Goal: Complete application form: Complete application form

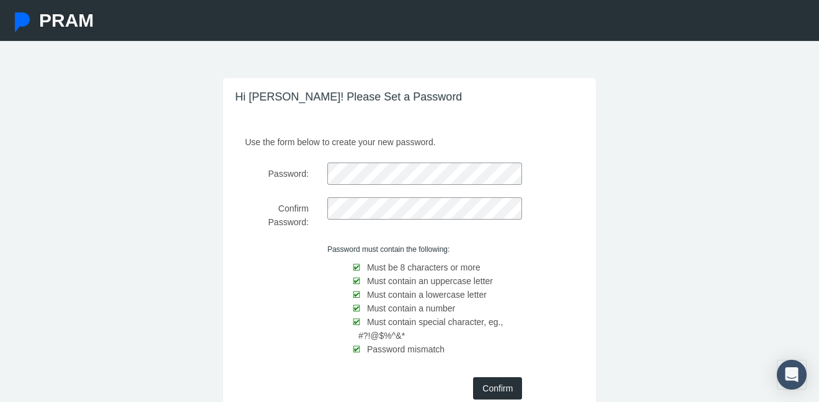
click at [492, 390] on input "Confirm" at bounding box center [497, 388] width 49 height 22
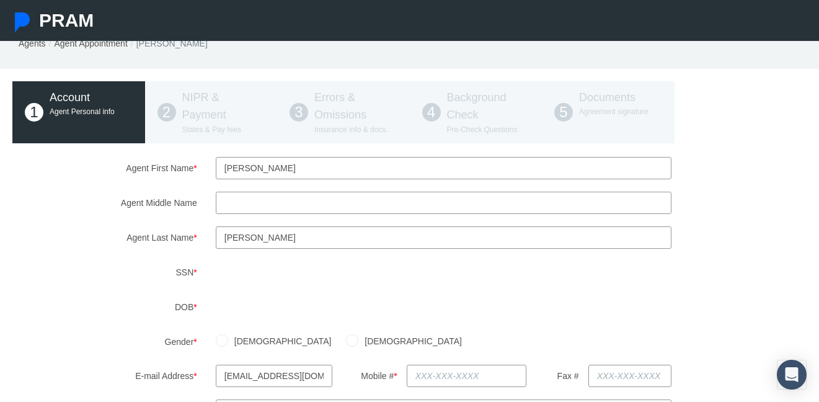
scroll to position [46, 0]
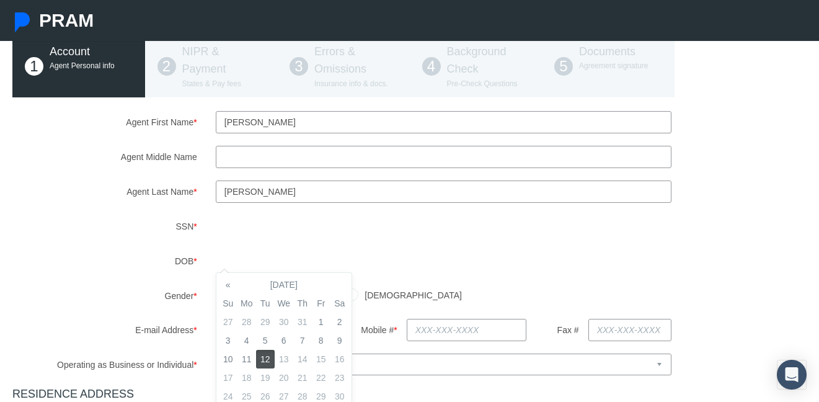
scroll to position [97, 0]
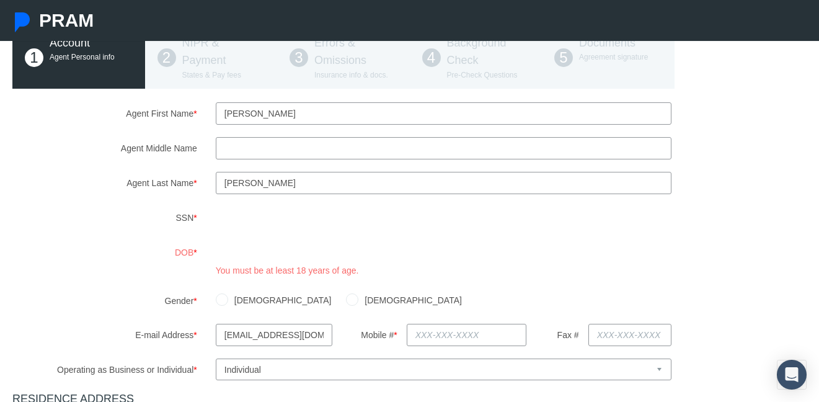
click at [374, 282] on div "Agent First Name * Linda Agent Middle Name Agent Last Name * SSN" at bounding box center [409, 396] width 794 height 588
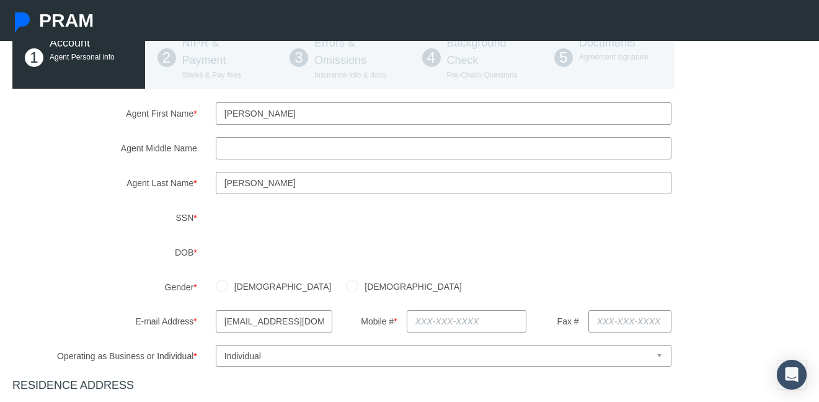
click at [372, 285] on div "Male Female" at bounding box center [510, 287] width 609 height 22
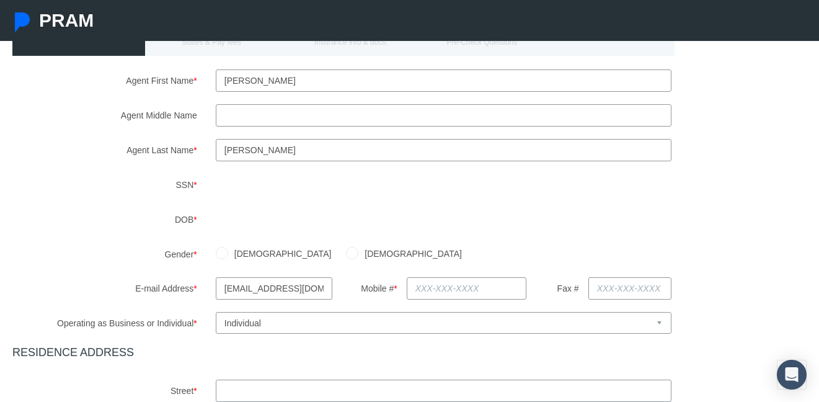
scroll to position [131, 0]
click at [346, 249] on input "Female" at bounding box center [352, 251] width 12 height 12
radio input "true"
click at [423, 285] on input "text" at bounding box center [467, 287] width 120 height 22
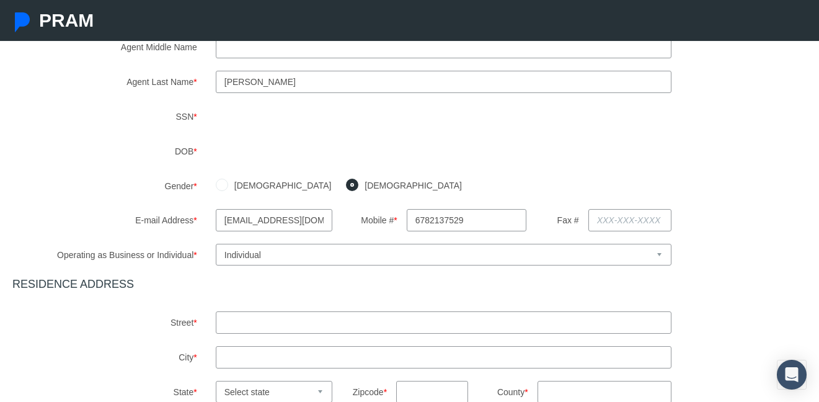
scroll to position [198, 0]
type input "678-213-7529"
click at [372, 327] on input "text" at bounding box center [444, 322] width 456 height 22
type input "1271 Lakeview Road"
click at [348, 357] on input "text" at bounding box center [444, 356] width 456 height 22
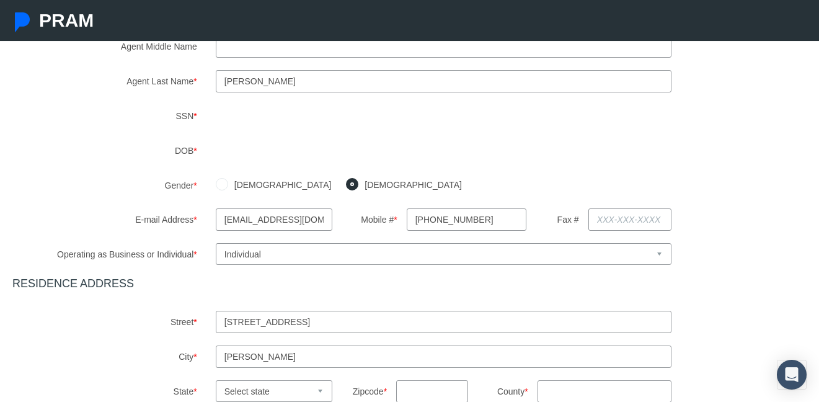
type input "grayson"
click at [304, 203] on html "PRAM Agent Appointment Agents Agent Appointment Linda Carter 1 Account 2" at bounding box center [409, 3] width 819 height 402
select select "GA"
click at [216, 380] on select "Select state Alabama Alaska Arizona Arkansas California Colorado Connecticut De…" at bounding box center [274, 391] width 117 height 22
click at [415, 387] on input "text" at bounding box center [432, 391] width 72 height 22
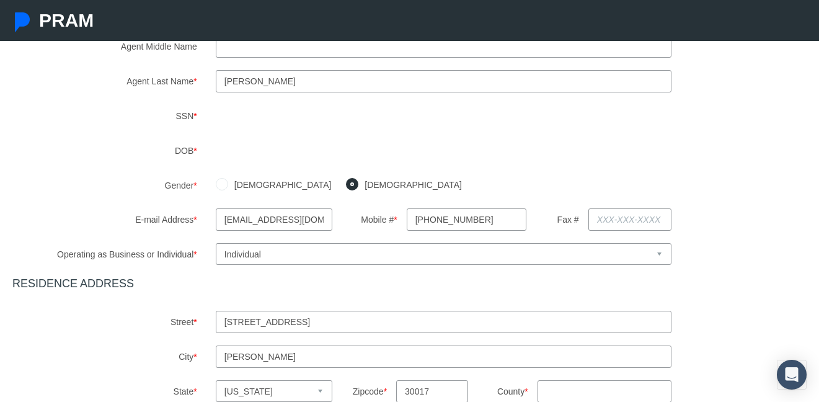
type input "30017"
click at [583, 389] on input "County *" at bounding box center [604, 391] width 134 height 22
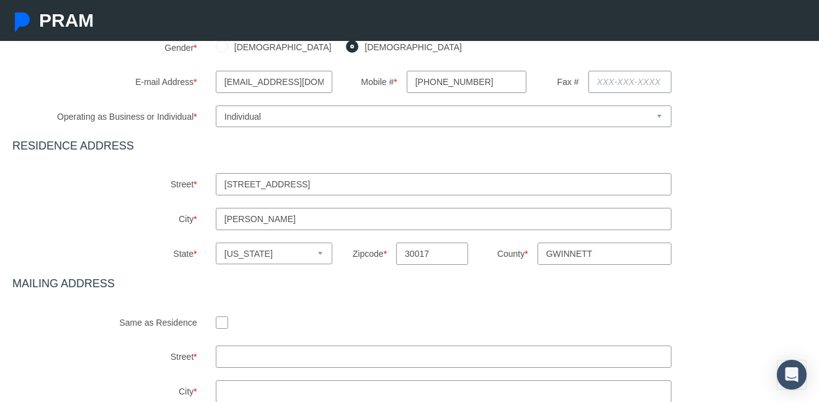
scroll to position [340, 0]
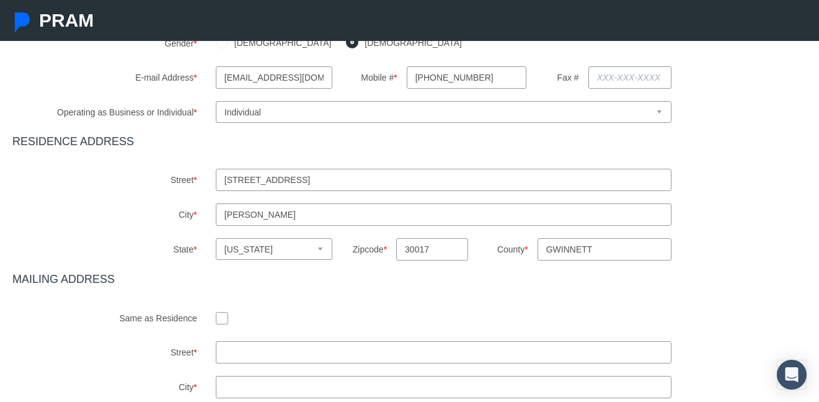
type input "gwinnett"
click at [223, 312] on input "checkbox" at bounding box center [222, 317] width 12 height 12
checkbox input "true"
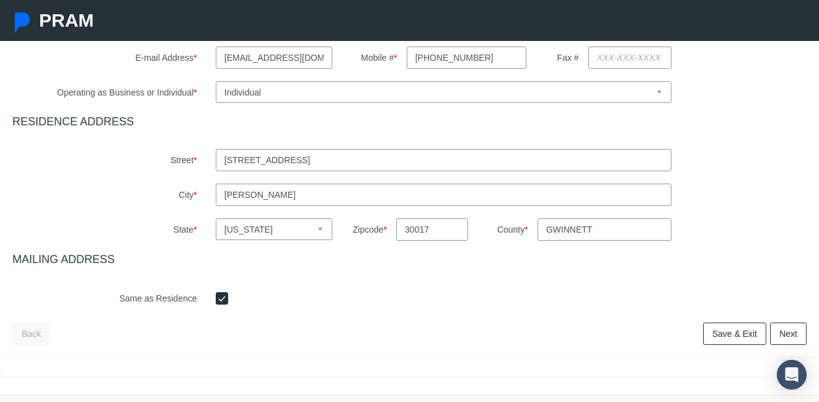
click at [788, 328] on link "Next" at bounding box center [788, 333] width 37 height 22
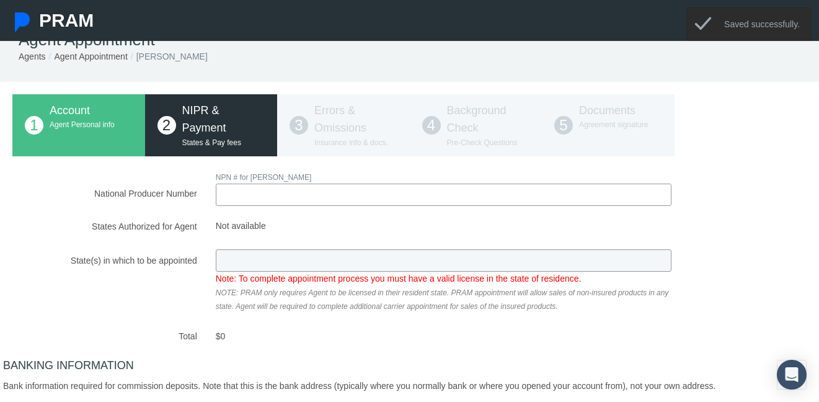
scroll to position [0, 0]
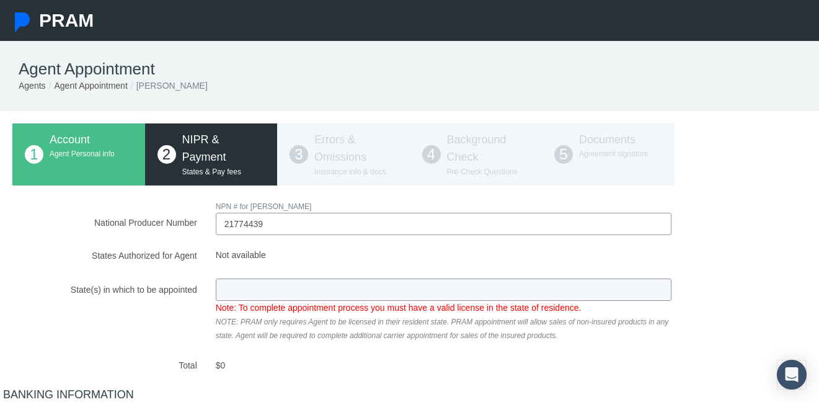
click at [446, 290] on div "National Producer Number NPN # for LINDA CARTER 21774439 Loading.. Total $0" at bounding box center [409, 391] width 794 height 385
click at [368, 224] on input "21774439" at bounding box center [444, 224] width 456 height 22
type input "21447739"
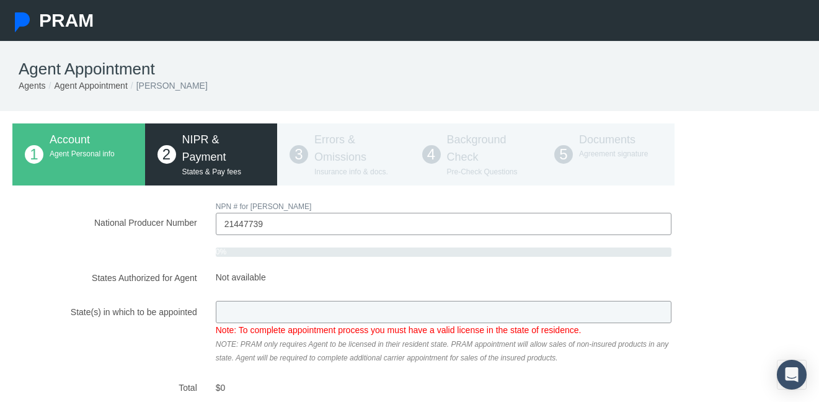
click at [392, 294] on div "National Producer Number NPN # for LINDA CARTER 21447739 0% Not available" at bounding box center [409, 402] width 794 height 407
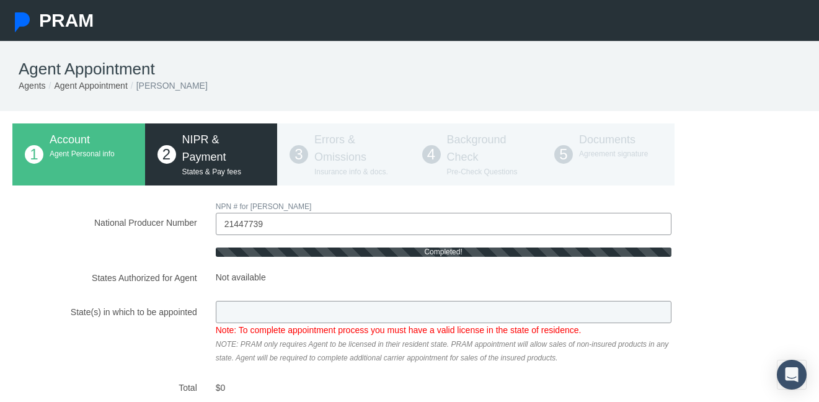
type input "GA"
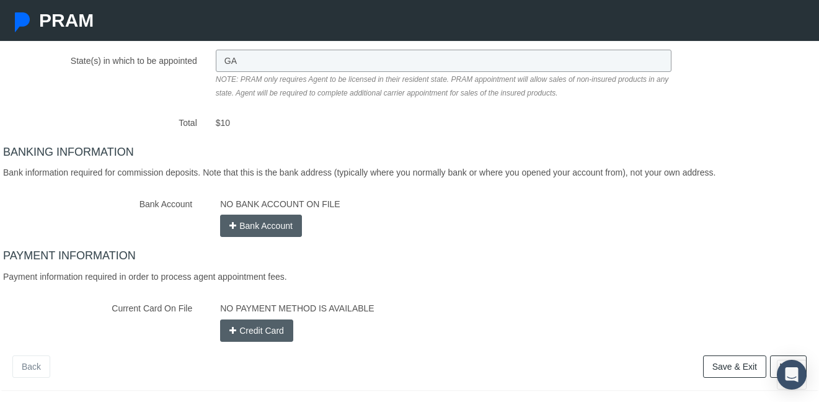
scroll to position [229, 0]
click at [262, 232] on button "Bank Account" at bounding box center [261, 225] width 82 height 22
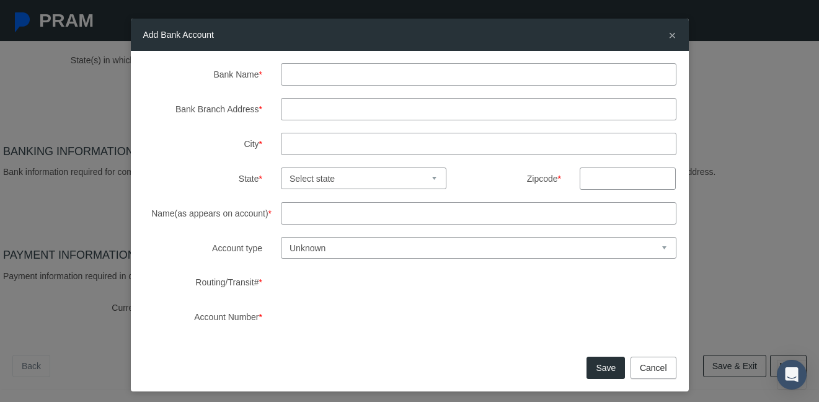
click at [336, 78] on input "Bank Name *" at bounding box center [478, 74] width 395 height 22
type input "Chase"
click at [311, 109] on input "Bank Branch Address *" at bounding box center [478, 109] width 395 height 22
type input "1875 Scenic hwy n"
click at [309, 144] on input "City *" at bounding box center [478, 144] width 395 height 22
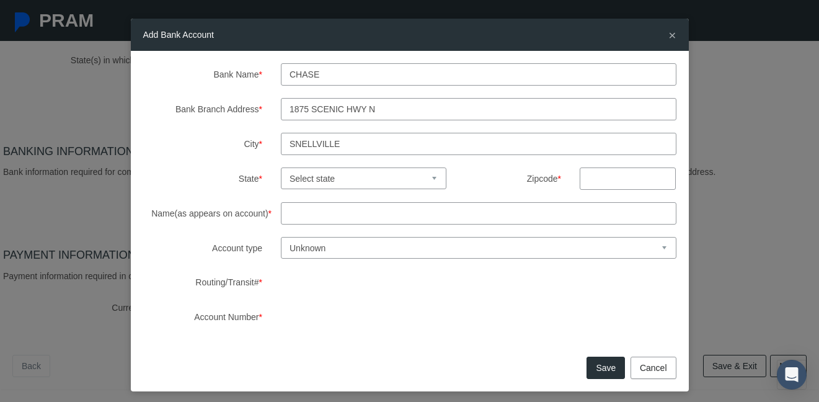
type input "Snellville"
click at [304, 182] on select "Select state Alabama Alaska Arizona Arkansas California Colorado Connecticut De…" at bounding box center [364, 178] width 166 height 22
select select "GA"
click at [281, 167] on select "Select state Alabama Alaska Arizona Arkansas California Colorado Connecticut De…" at bounding box center [364, 178] width 166 height 22
click at [609, 188] on input "text" at bounding box center [628, 178] width 96 height 22
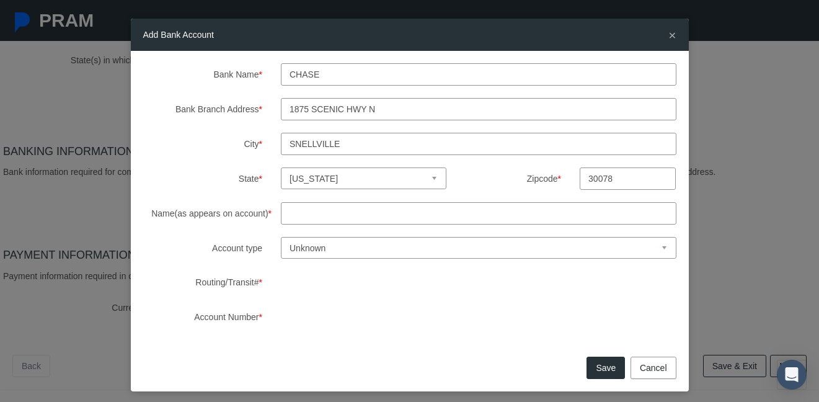
type input "30078"
click at [453, 203] on input "Name(as appears on account) *" at bounding box center [478, 213] width 395 height 22
type input "Linda Carter"
click at [554, 241] on select "Unknown Checking Savings" at bounding box center [478, 248] width 395 height 22
select select "1"
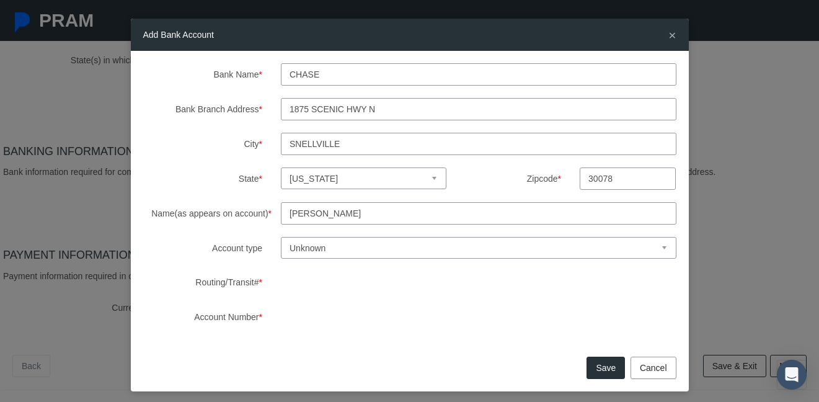
click at [281, 237] on select "Unknown Checking Savings" at bounding box center [478, 248] width 395 height 22
click at [609, 366] on button "Save" at bounding box center [605, 367] width 38 height 22
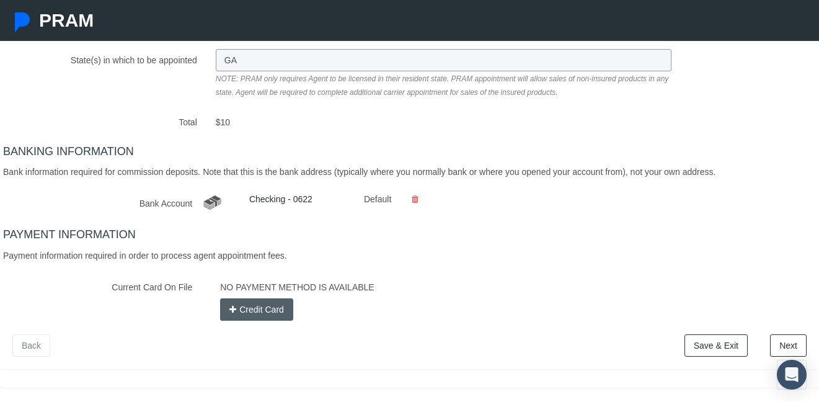
click at [272, 305] on button "Credit Card" at bounding box center [256, 309] width 73 height 22
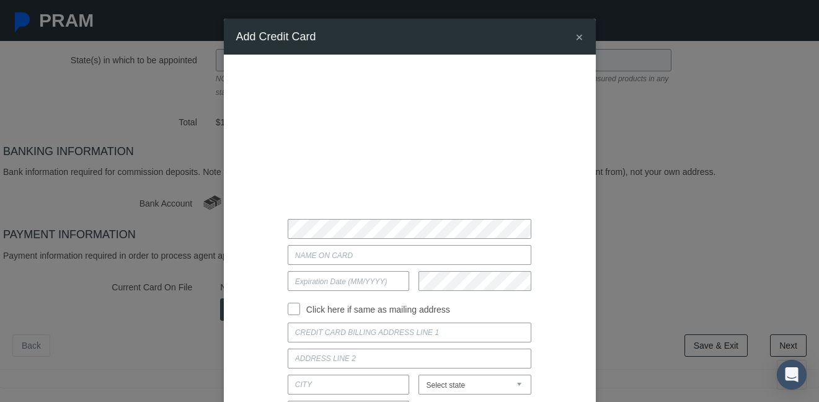
type input "04/2030"
click at [366, 258] on input "Current Card On File" at bounding box center [410, 255] width 244 height 20
type input "Linda Carter"
click at [297, 311] on input "Click here if same as mailing address" at bounding box center [294, 307] width 12 height 12
checkbox input "true"
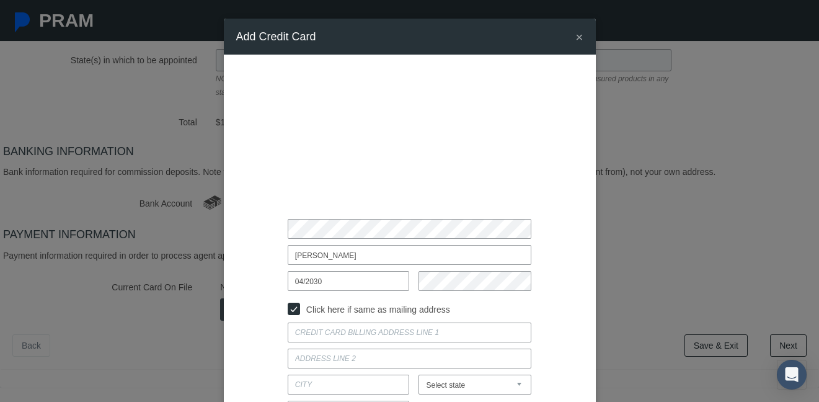
type input "1271 LAKEVIEW ROAD"
type input "GRAYSON"
select select "GA"
type input "30017"
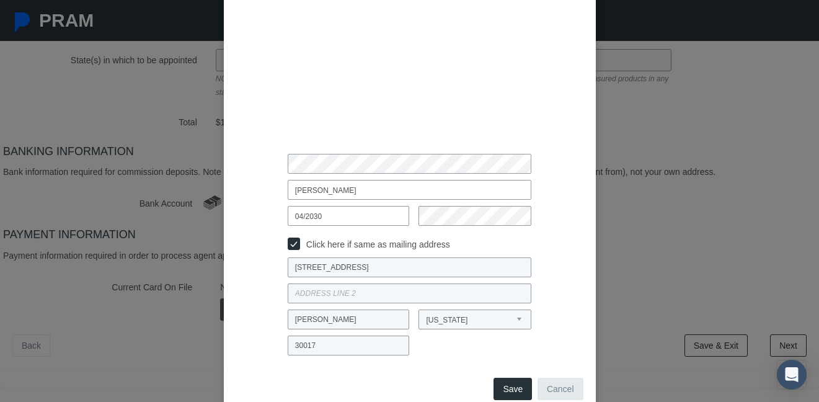
scroll to position [94, 0]
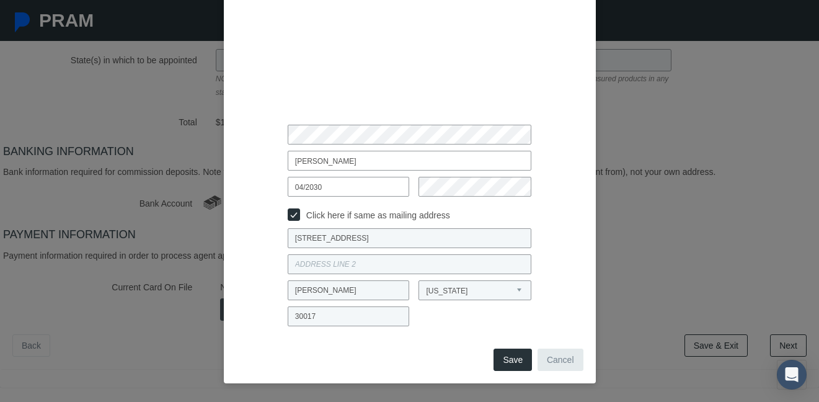
click at [504, 365] on button "Save" at bounding box center [512, 359] width 38 height 22
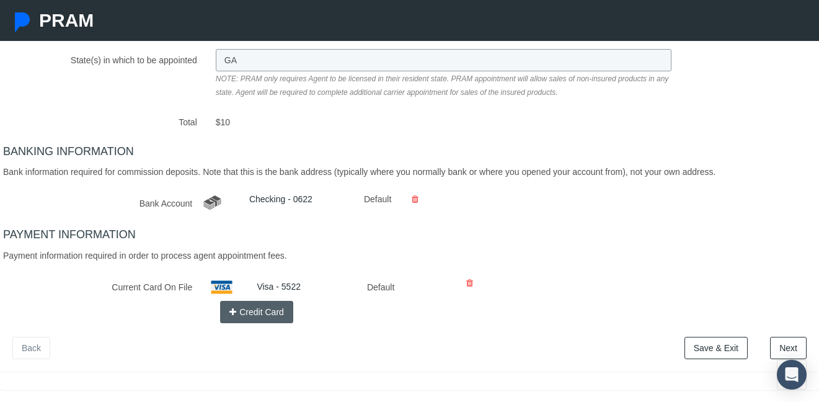
click at [699, 344] on link "Save & Exit" at bounding box center [715, 348] width 63 height 22
